Goal: Task Accomplishment & Management: Manage account settings

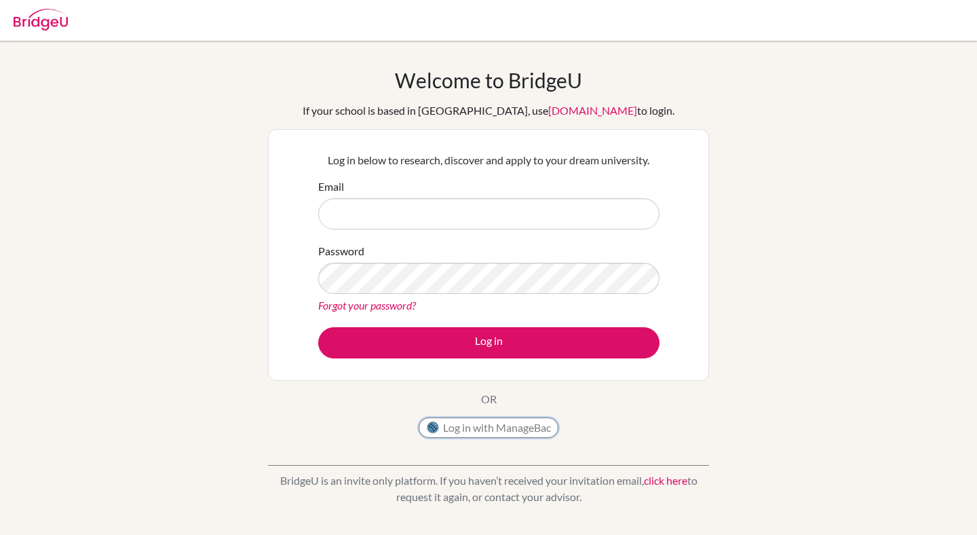
click at [509, 429] on button "Log in with ManageBac" at bounding box center [489, 427] width 140 height 20
click at [427, 196] on div "Email" at bounding box center [488, 203] width 341 height 51
click at [427, 213] on input "Email" at bounding box center [488, 213] width 341 height 31
type input "[PERSON_NAME][EMAIL_ADDRESS][PERSON_NAME][DOMAIN_NAME]"
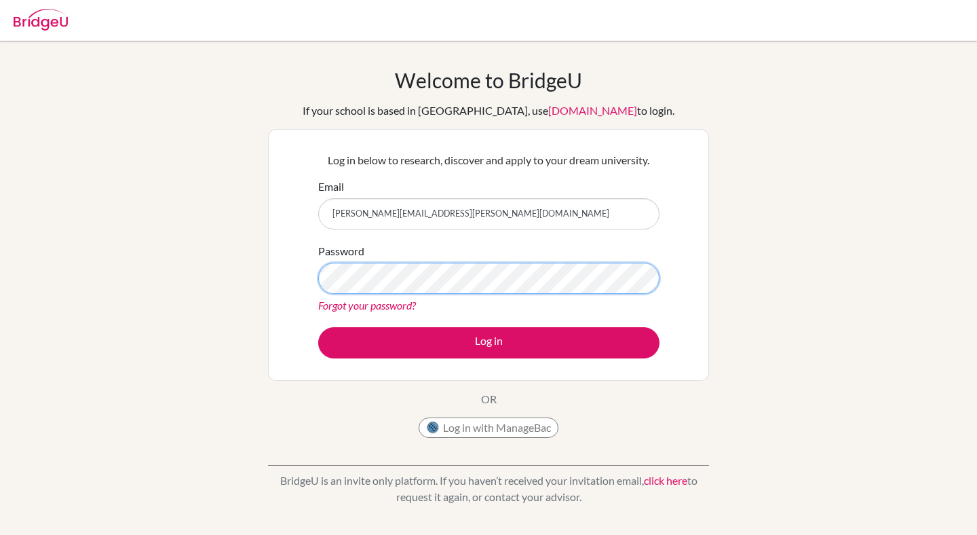
click at [318, 327] on button "Log in" at bounding box center [488, 342] width 341 height 31
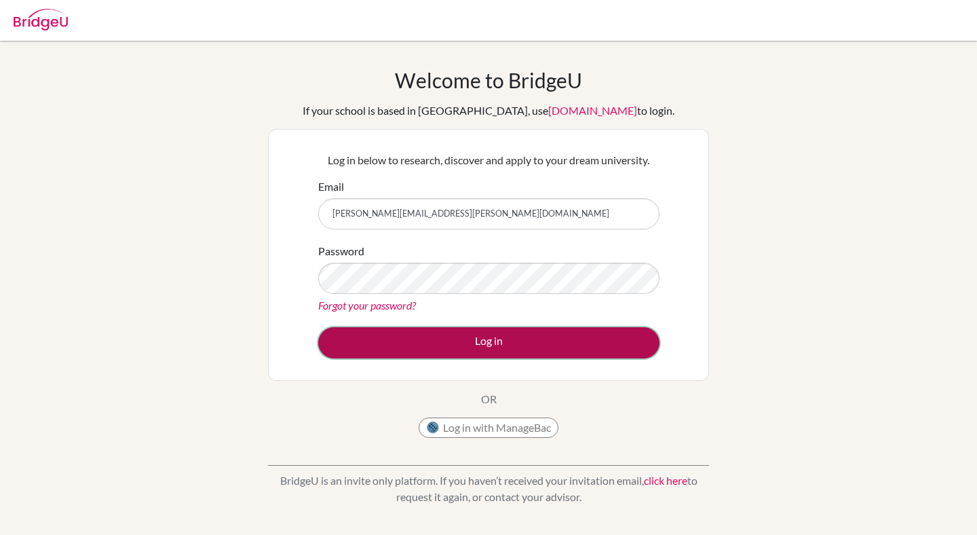
click at [439, 340] on button "Log in" at bounding box center [488, 342] width 341 height 31
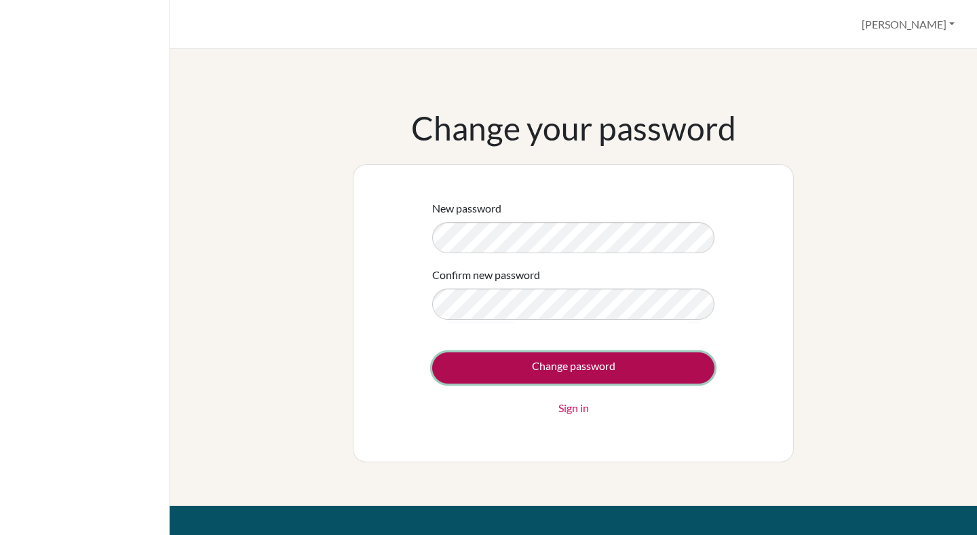
click at [615, 362] on input "Change password" at bounding box center [573, 367] width 282 height 31
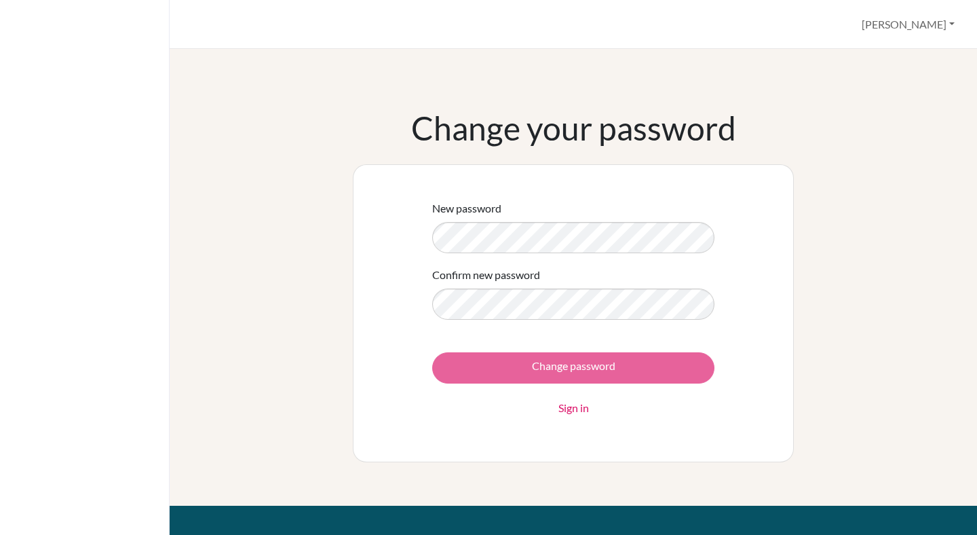
click at [587, 373] on div "Change password Sign in" at bounding box center [573, 384] width 282 height 64
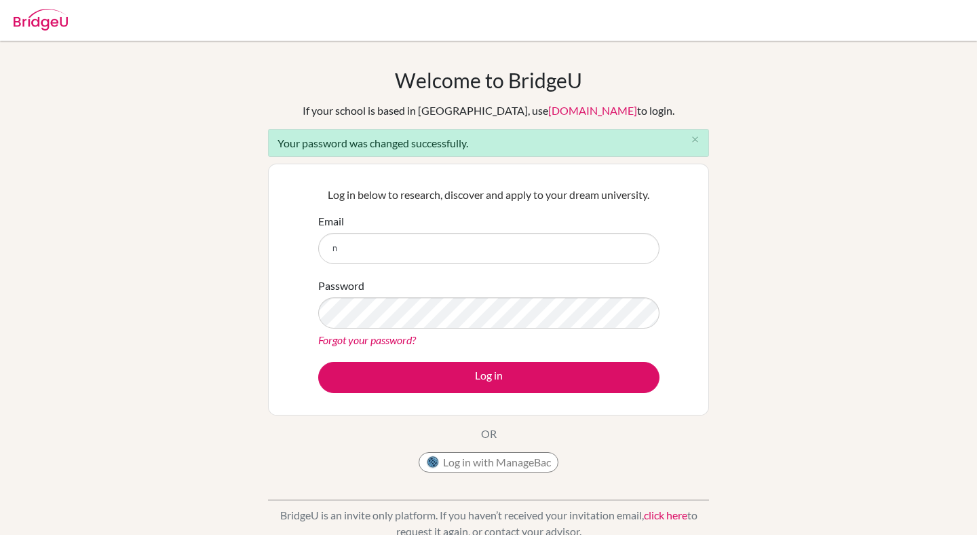
type input "[PERSON_NAME][EMAIL_ADDRESS][PERSON_NAME][DOMAIN_NAME]"
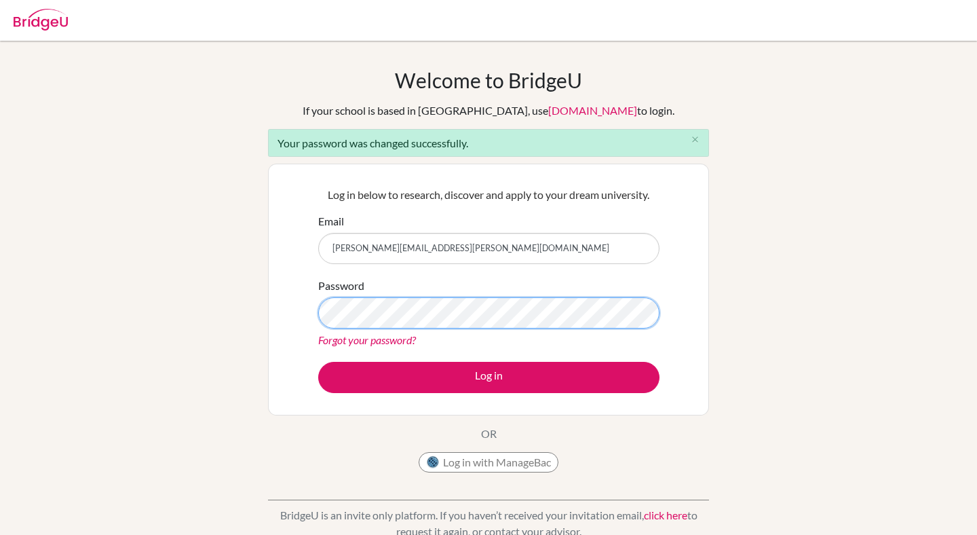
click at [318, 362] on button "Log in" at bounding box center [488, 377] width 341 height 31
